Goal: Book appointment/travel/reservation

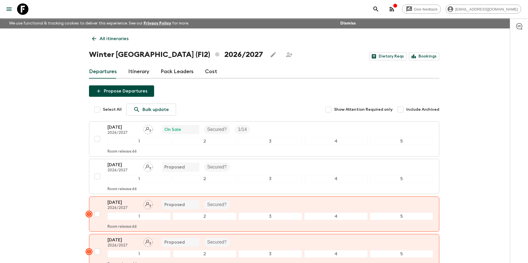
click at [113, 36] on p "All itineraries" at bounding box center [113, 38] width 29 height 7
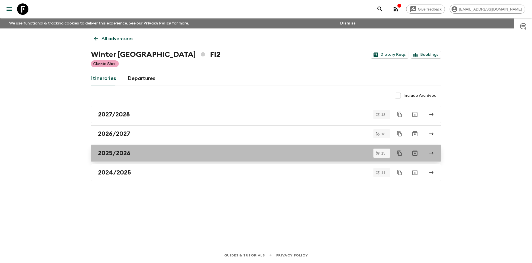
click at [120, 152] on h2 "2025/2026" at bounding box center [114, 152] width 32 height 7
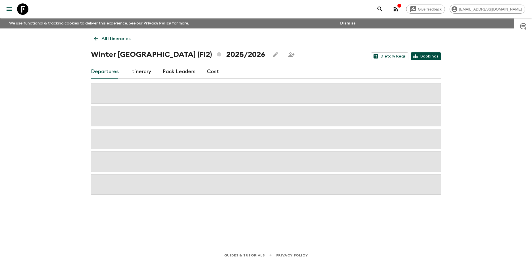
click at [426, 56] on link "Bookings" at bounding box center [426, 56] width 30 height 8
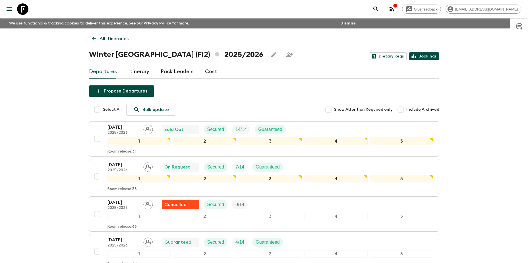
click at [425, 58] on link "Bookings" at bounding box center [424, 56] width 30 height 8
